Goal: Task Accomplishment & Management: Complete application form

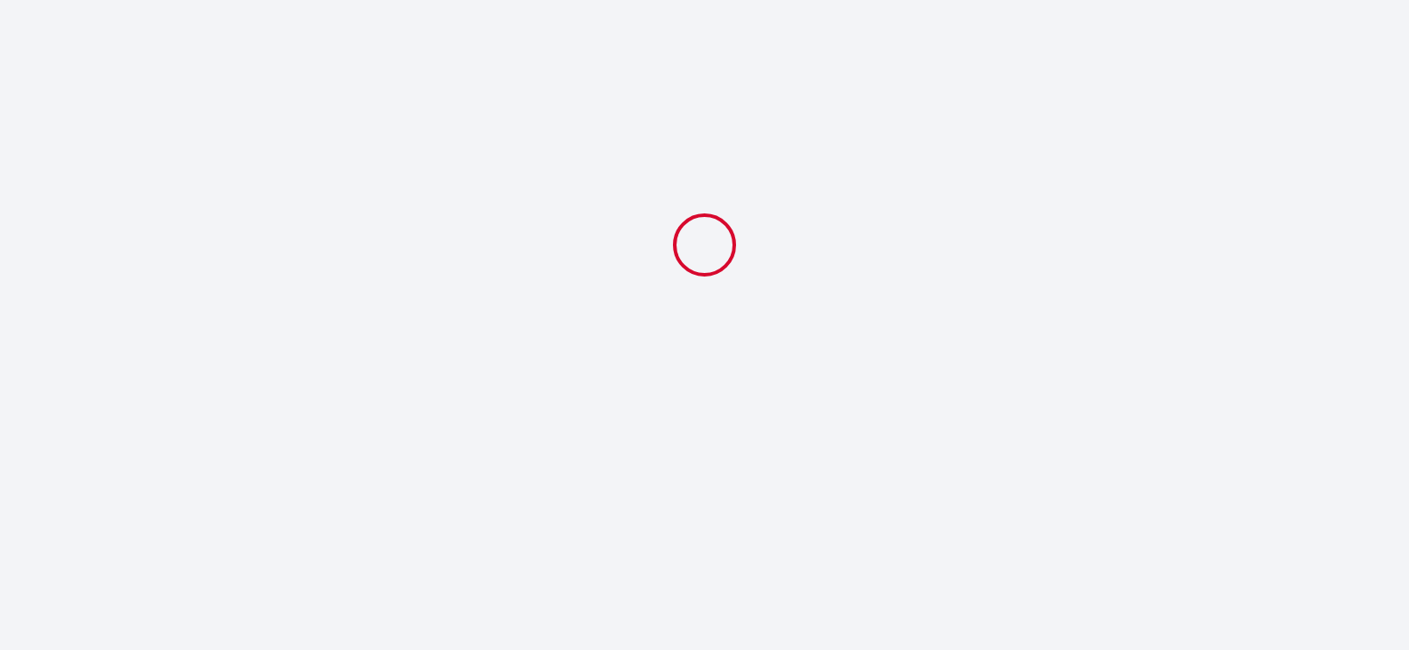
select select
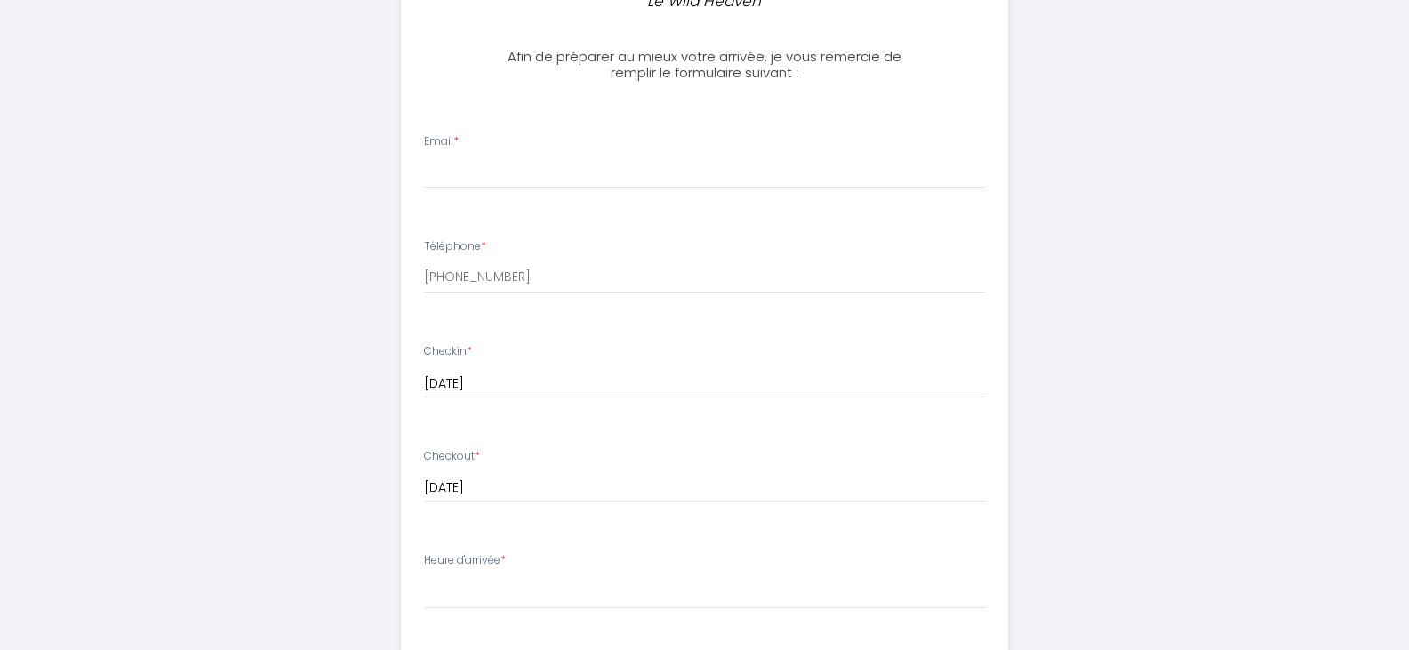
scroll to position [569, 0]
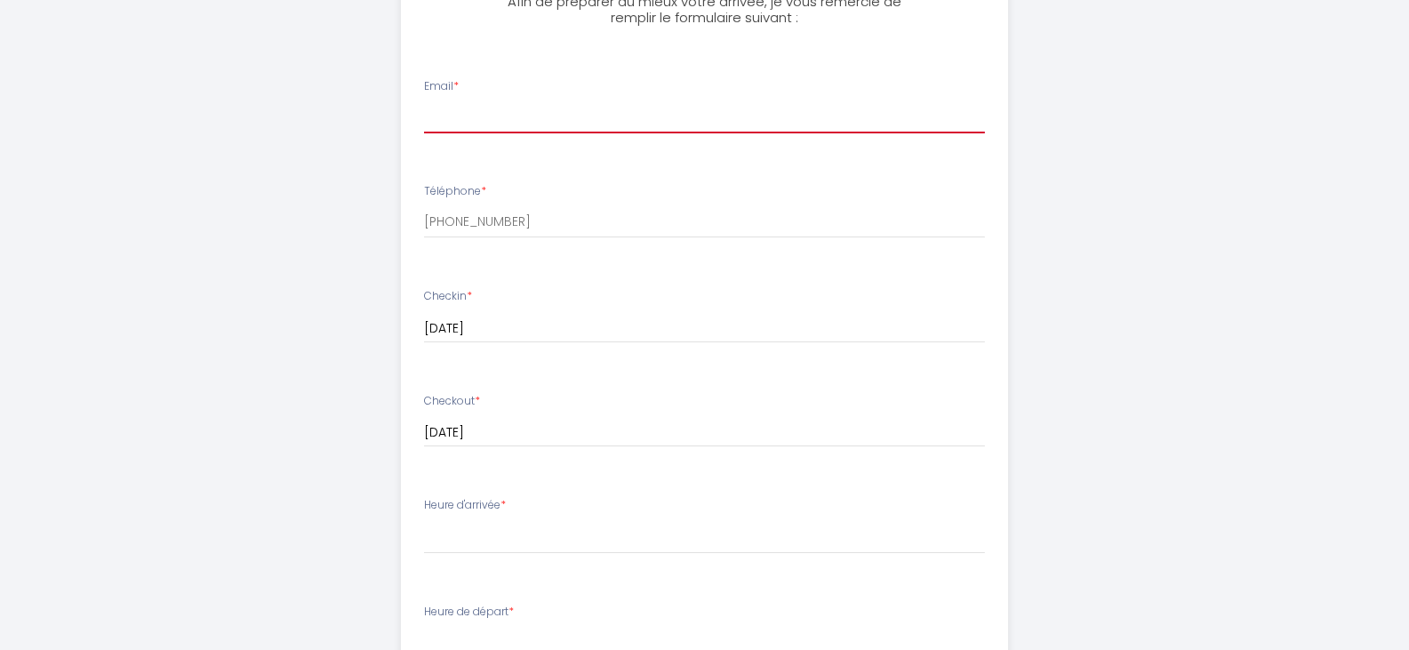
click at [759, 102] on input "Email *" at bounding box center [704, 117] width 561 height 32
type input "[EMAIL_ADDRESS][DOMAIN_NAME]"
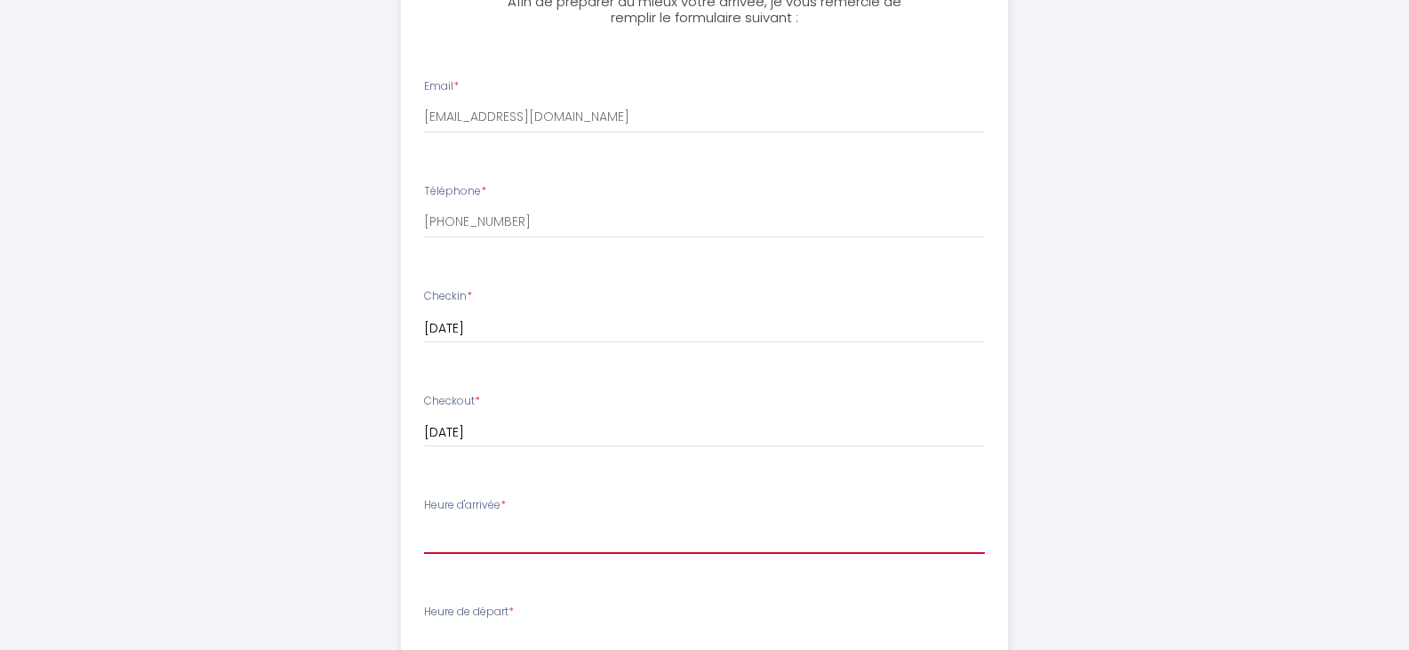
click at [631, 537] on select "16:00 16:30 17:00 17:30 18:00 18:30 19:00 19:30 20:00 20:30 21:00 21:30 22:00 2…" at bounding box center [704, 537] width 561 height 34
select select "18:00"
click at [424, 520] on select "16:00 16:30 17:00 17:30 18:00 18:30 19:00 19:30 20:00 20:30 21:00 21:30 22:00 2…" at bounding box center [704, 537] width 561 height 34
click at [314, 466] on div "Le Wild Heaven Afin de préparer au mieux votre arrivée, je vous remercie de rem…" at bounding box center [705, 301] width 910 height 1741
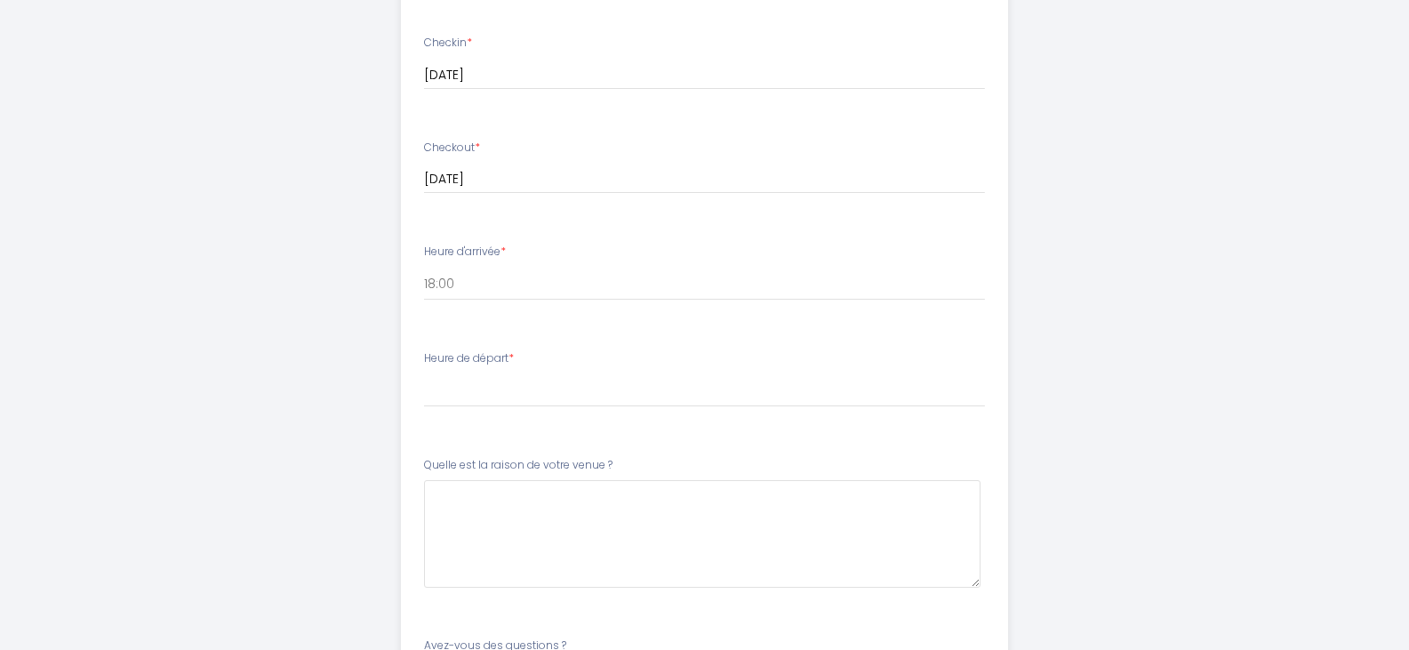
scroll to position [853, 0]
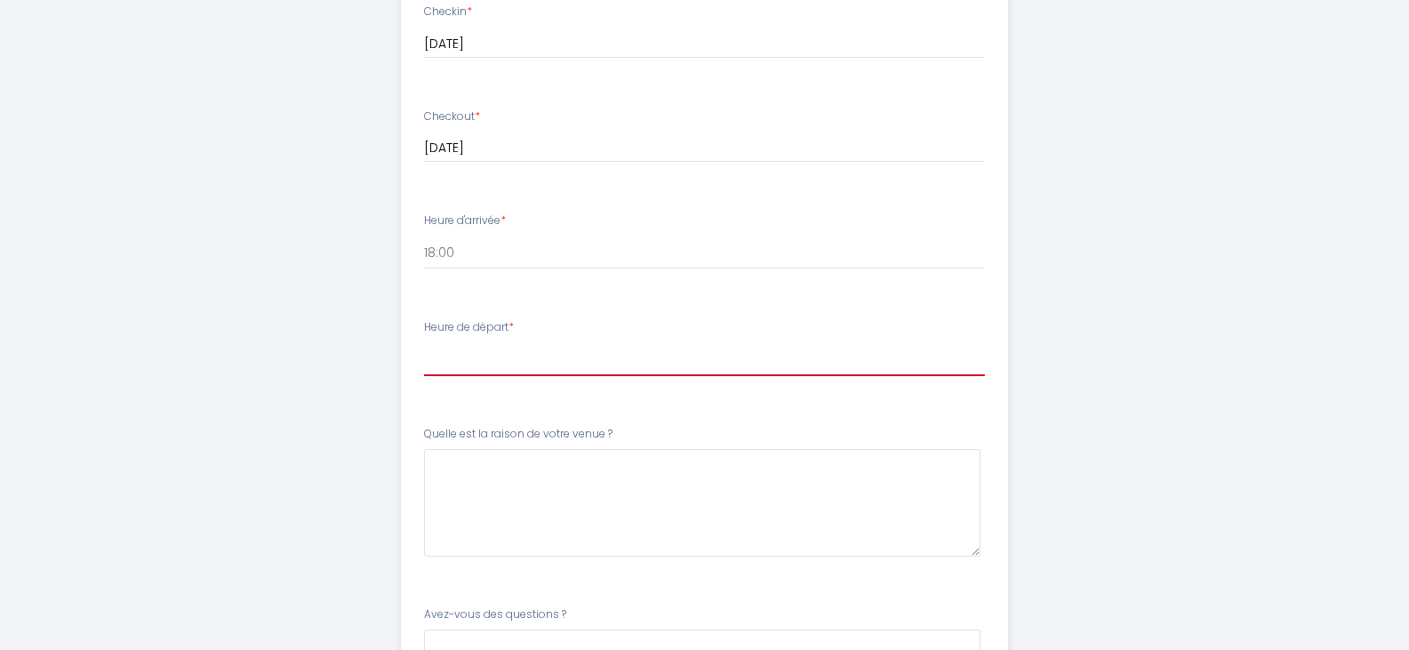
click at [496, 347] on select "00:00 00:30 01:00 01:30 02:00 02:30 03:00 03:30 04:00 04:30 05:00 05:30 06:00 0…" at bounding box center [704, 359] width 561 height 34
select select "11:00"
click at [424, 342] on select "00:00 00:30 01:00 01:30 02:00 02:30 03:00 03:30 04:00 04:30 05:00 05:30 06:00 0…" at bounding box center [704, 359] width 561 height 34
click at [375, 325] on div "Le Wild Heaven Afin de préparer au mieux votre arrivée, je vous remercie de rem…" at bounding box center [705, 17] width 910 height 1741
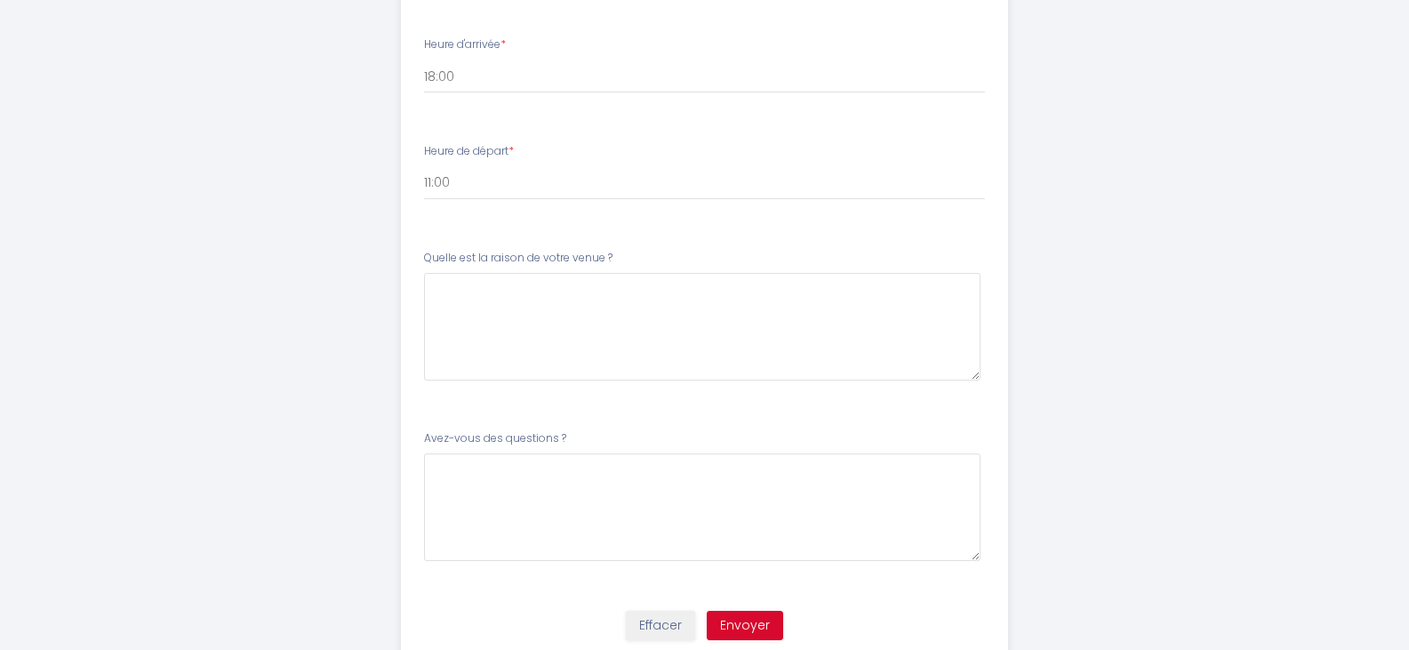
scroll to position [1031, 0]
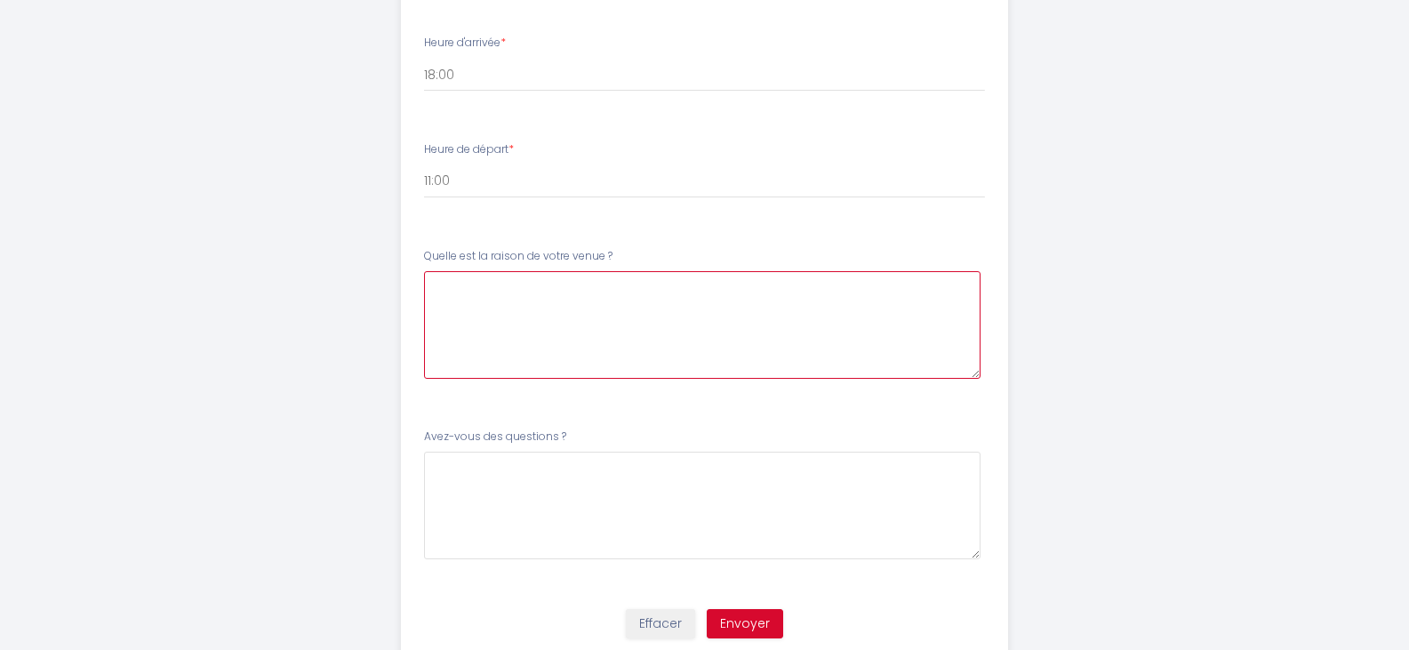
click at [539, 298] on \?6 at bounding box center [702, 325] width 556 height 108
type \?6 "Je rends visite à mes enfants qui habitent [GEOGRAPHIC_DATA]"
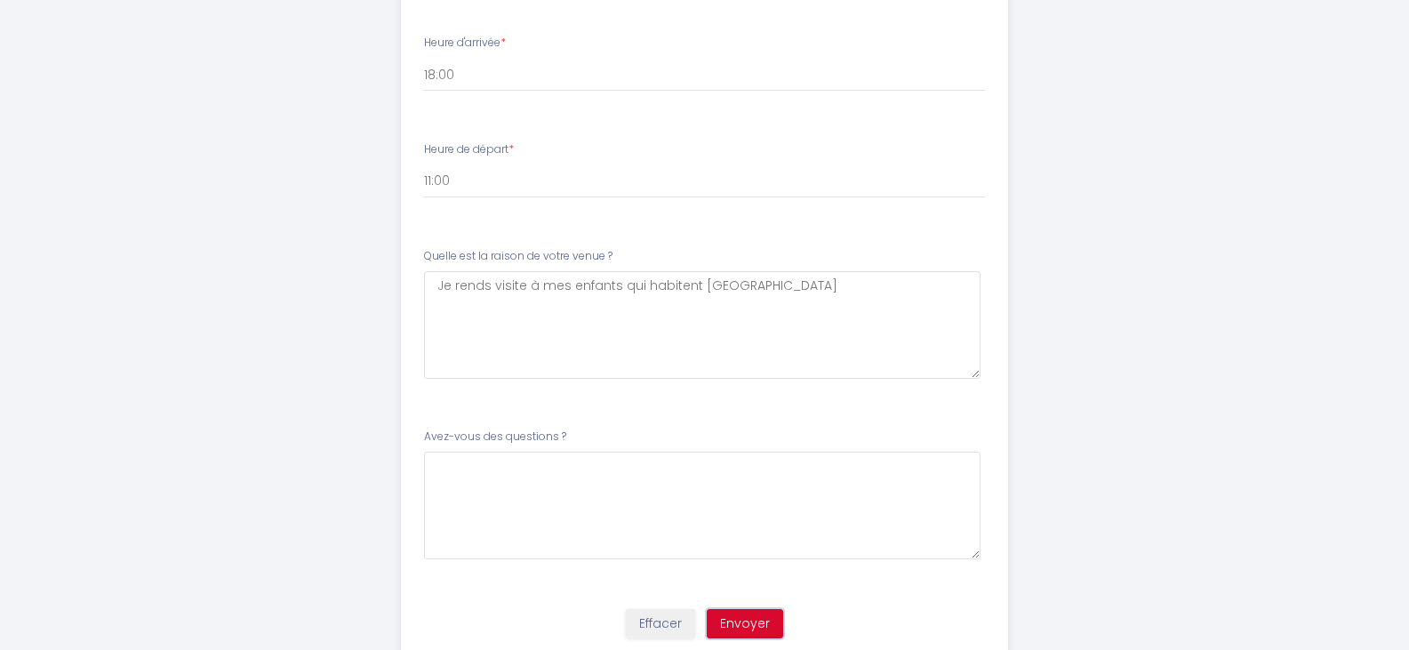
click at [763, 617] on button "Envoyer" at bounding box center [745, 624] width 76 height 30
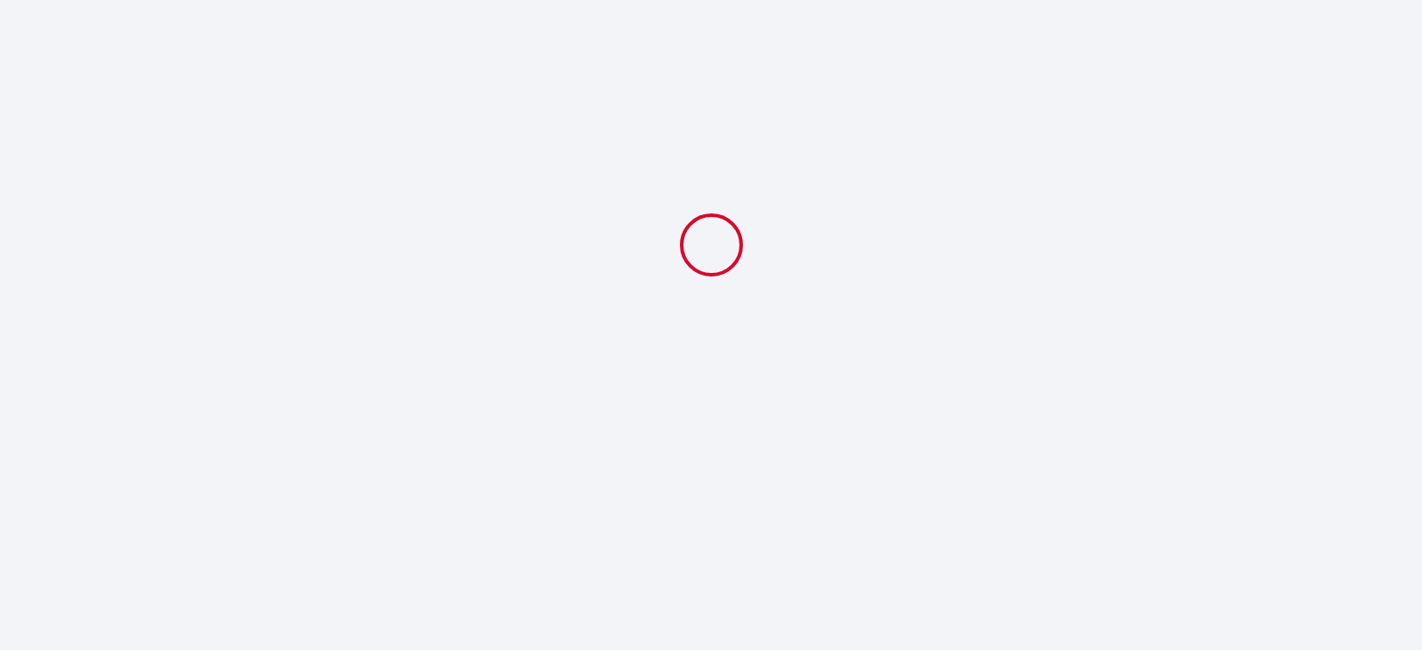
select select "18:00"
select select "11:00"
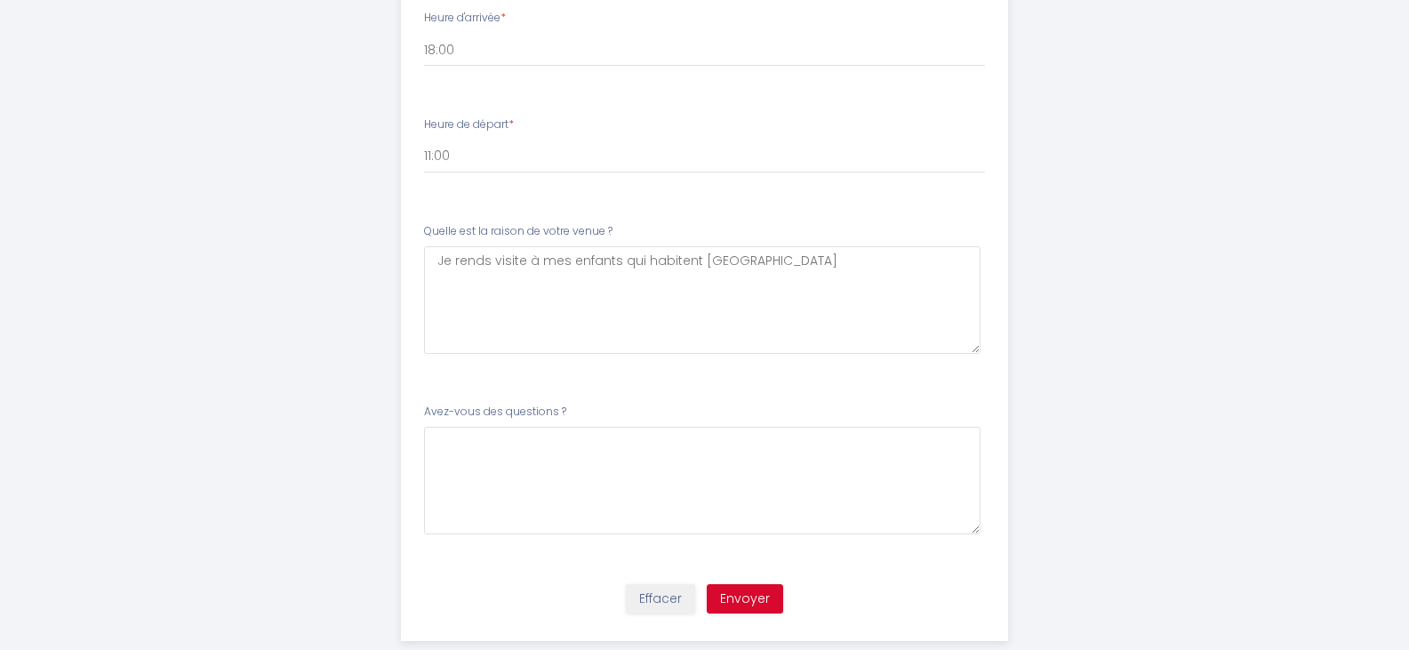
scroll to position [1091, 0]
